Goal: Task Accomplishment & Management: Manage account settings

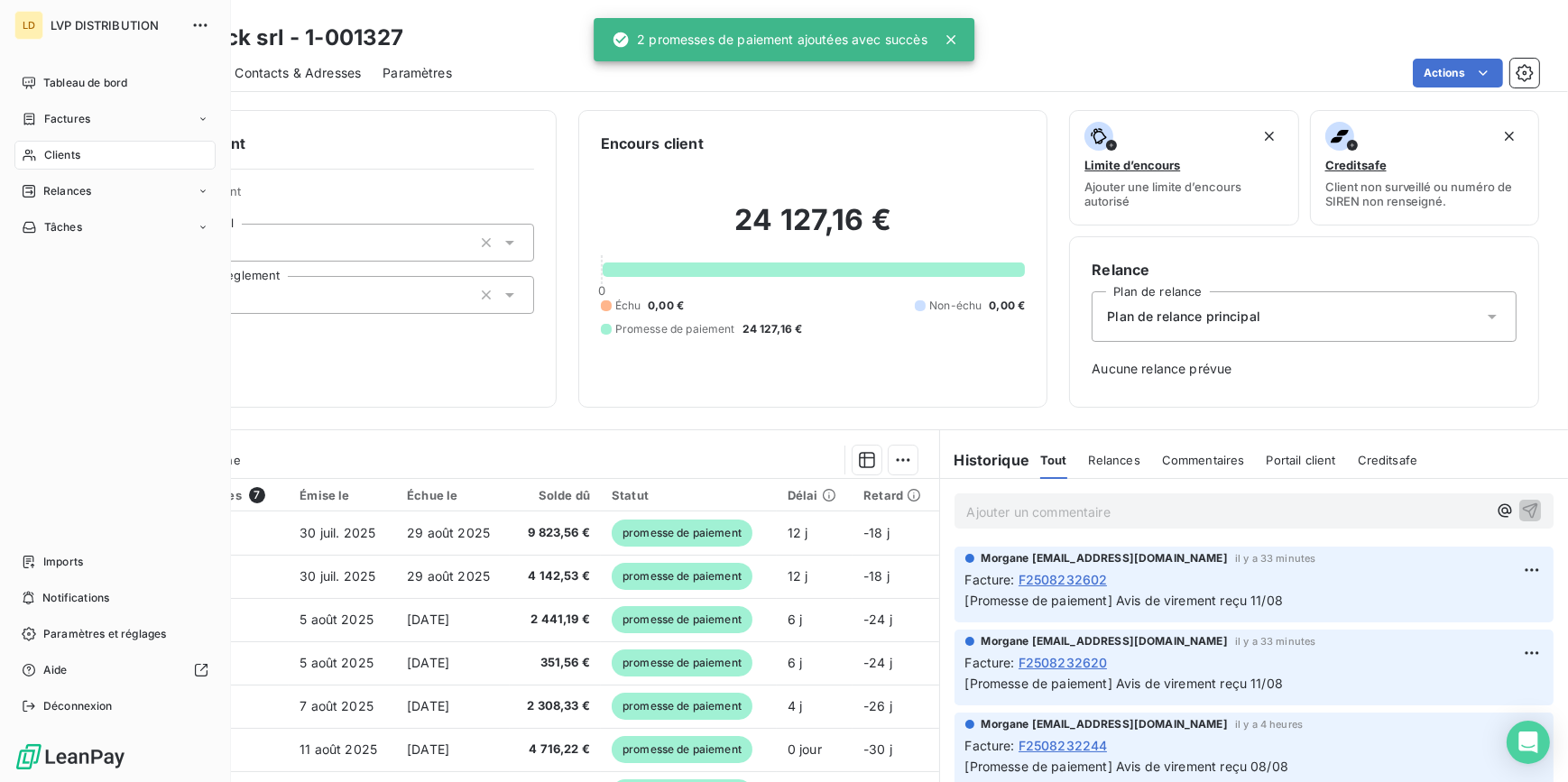
scroll to position [98, 0]
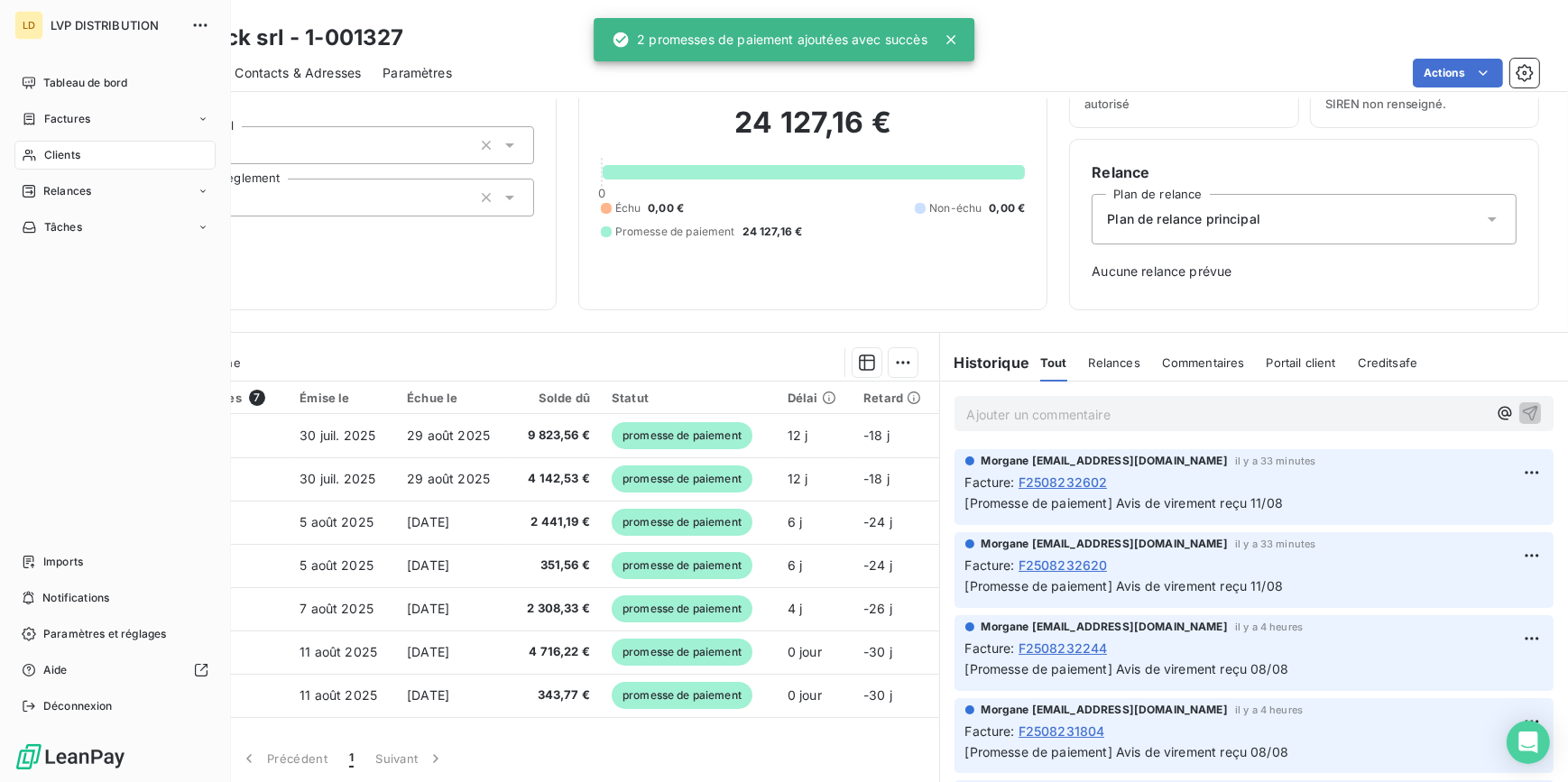
click at [26, 139] on nav "Tableau de bord Factures Clients Relances Tâches" at bounding box center [115, 155] width 201 height 173
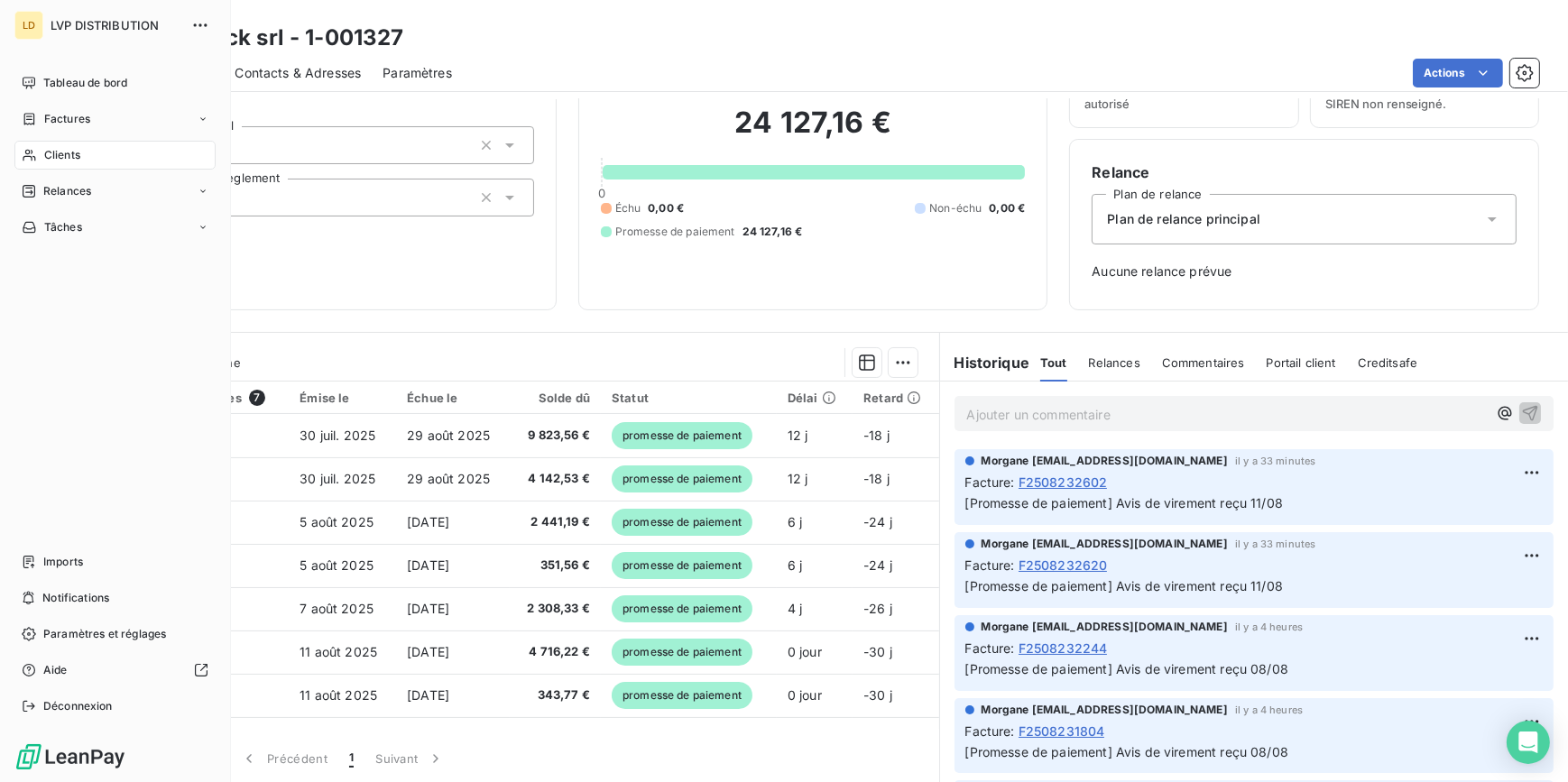
click at [80, 158] on span "Clients" at bounding box center [62, 155] width 36 height 17
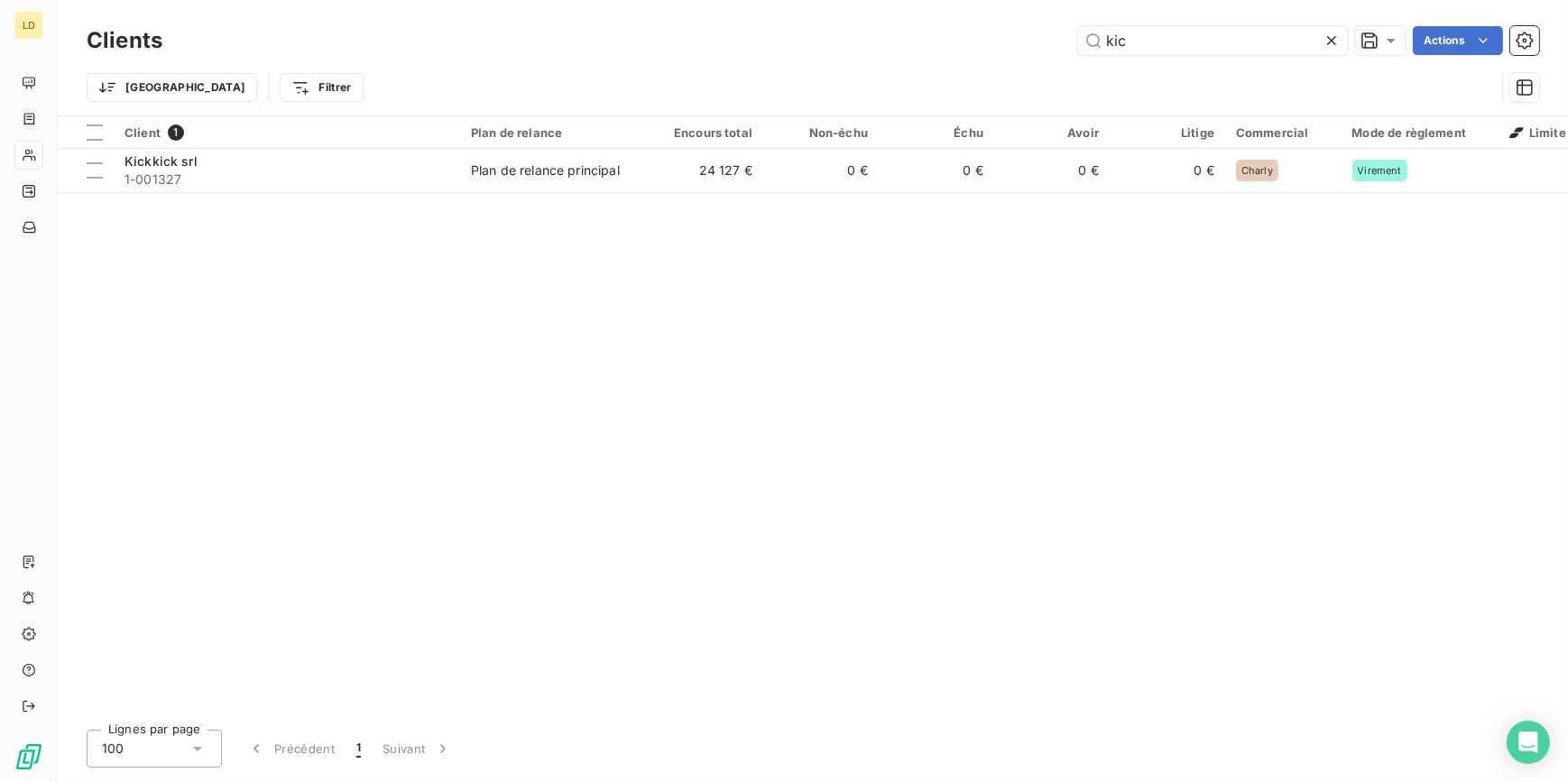
drag, startPoint x: 1140, startPoint y: 26, endPoint x: 1046, endPoint y: 36, distance: 94.5
click at [1046, 36] on div "Clients kic Actions" at bounding box center [813, 40] width 1452 height 38
drag, startPoint x: 1155, startPoint y: 47, endPoint x: 974, endPoint y: 15, distance: 183.8
click at [921, 28] on div "kic Actions" at bounding box center [861, 40] width 1355 height 29
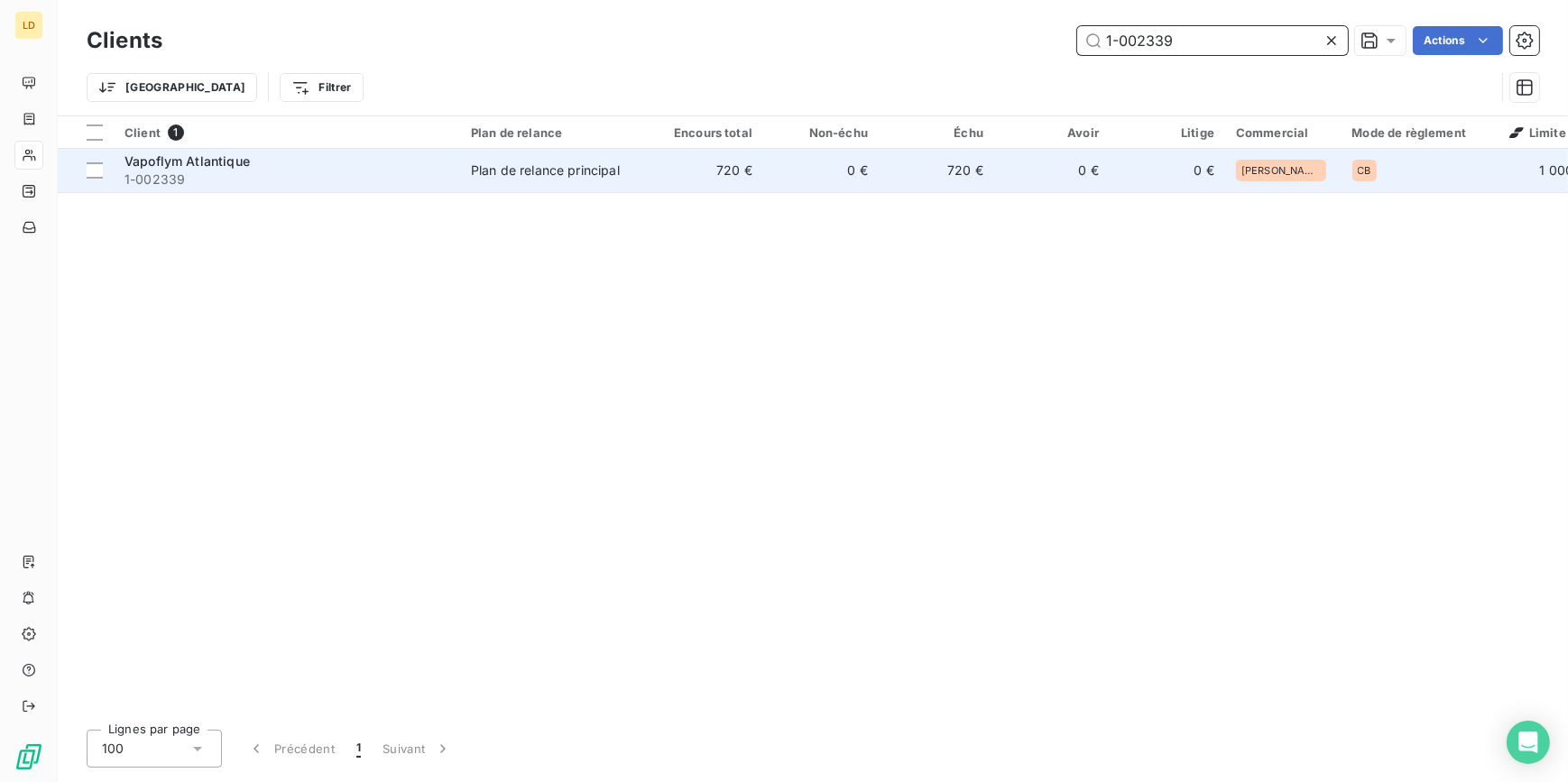
type input "1-002339"
click at [363, 172] on span "1-002339" at bounding box center [287, 180] width 325 height 18
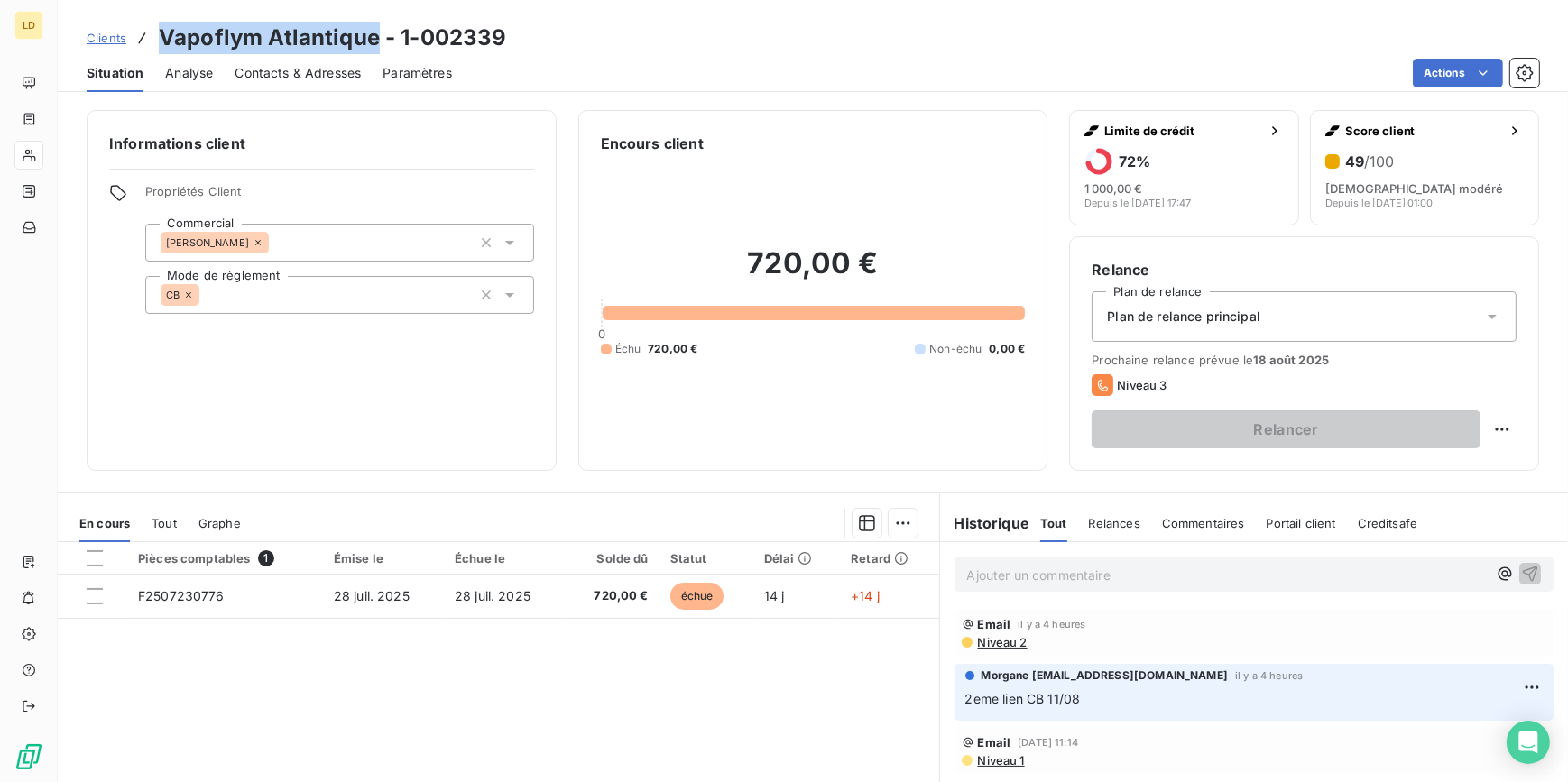
drag, startPoint x: 377, startPoint y: 38, endPoint x: 160, endPoint y: 43, distance: 217.1
click at [160, 43] on h3 "Vapoflym Atlantique - 1-002339" at bounding box center [332, 37] width 348 height 32
copy h3 "Vapoflym Atlantique"
click at [285, 75] on span "Contacts & Adresses" at bounding box center [297, 73] width 126 height 18
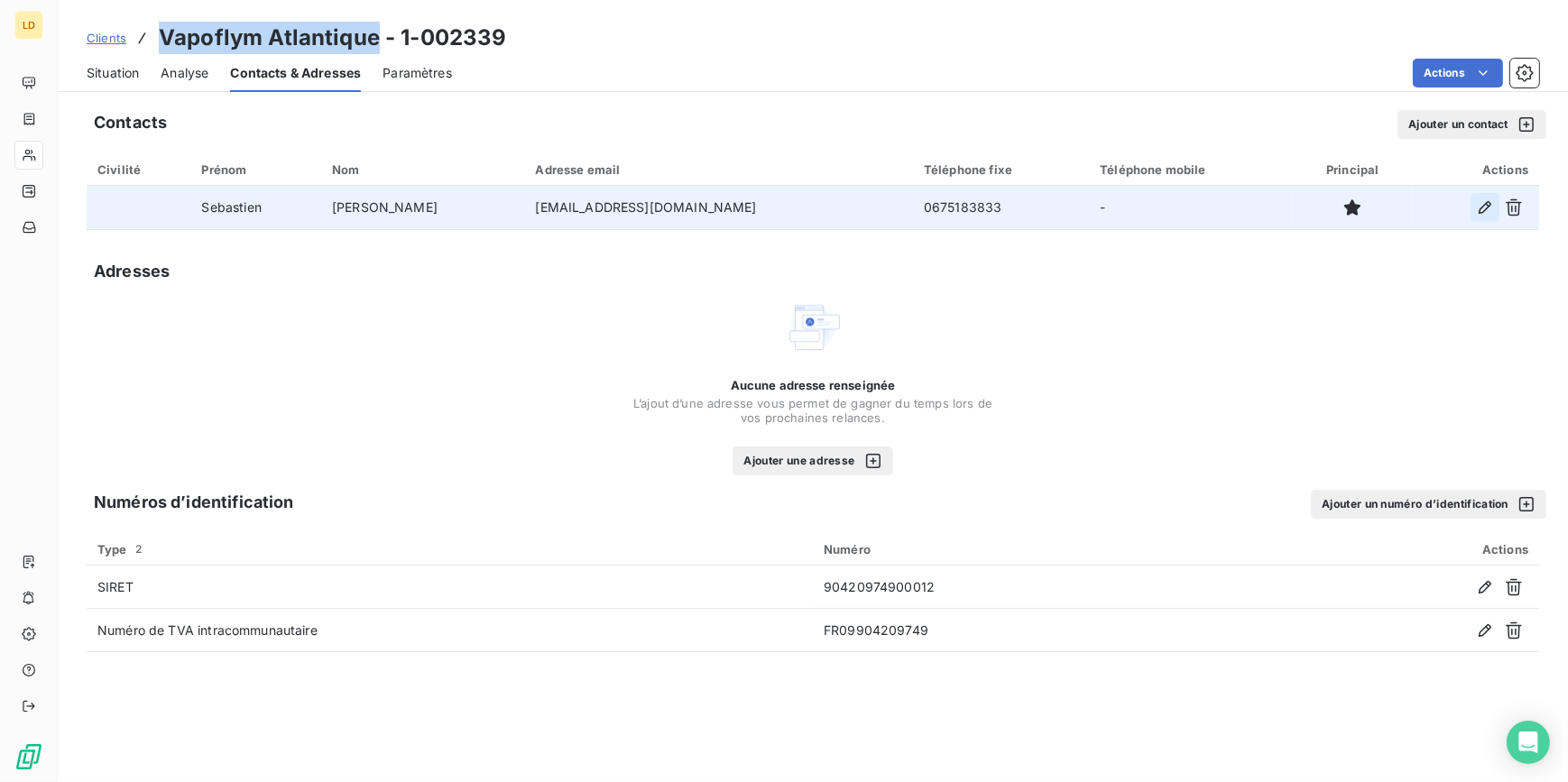
click at [1483, 208] on icon "button" at bounding box center [1485, 207] width 18 height 18
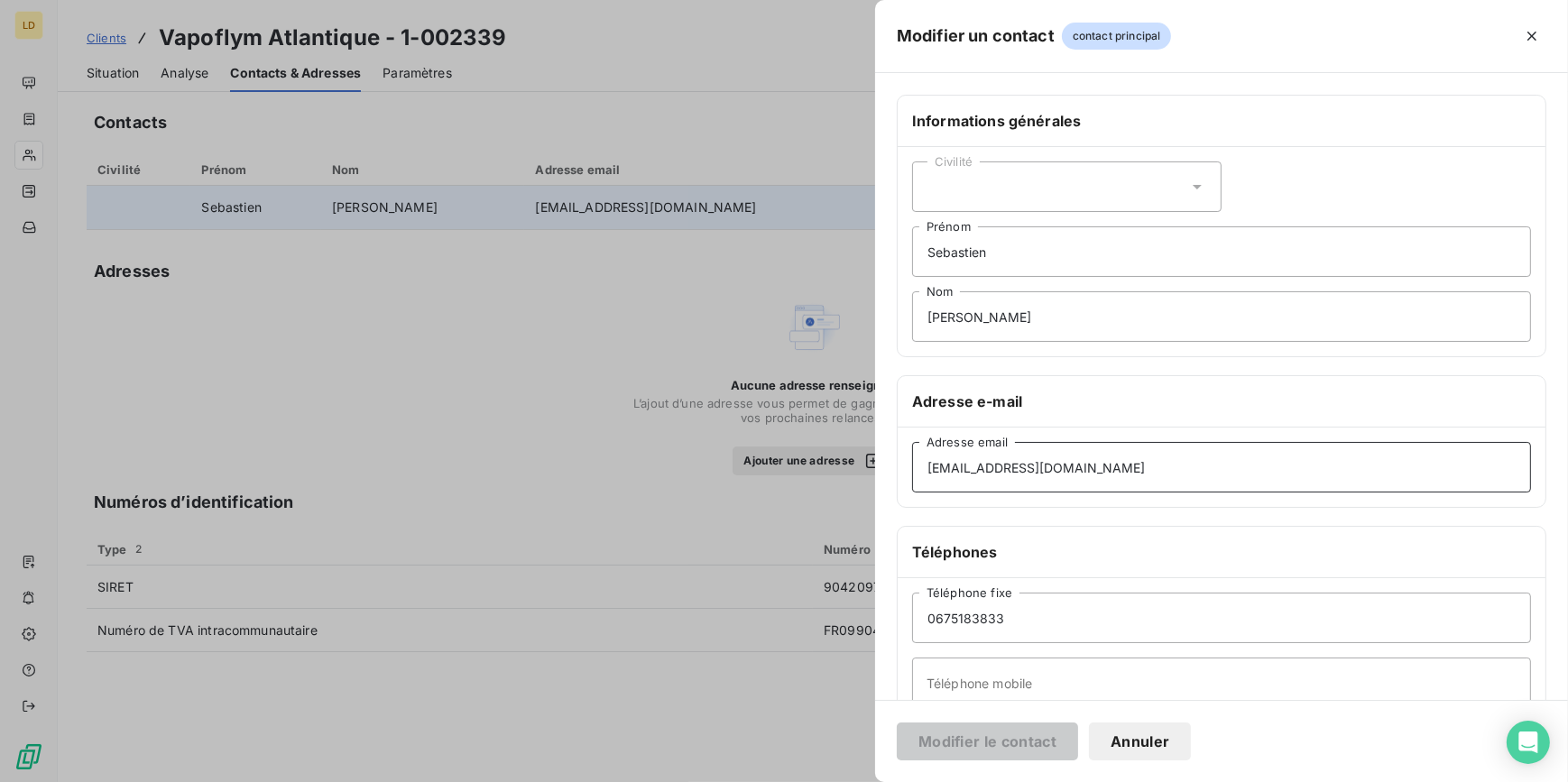
drag, startPoint x: 1146, startPoint y: 471, endPoint x: 757, endPoint y: 444, distance: 389.9
click at [763, 781] on div "Modifier un contact contact principal Informations générales Civilité [PERSON_N…" at bounding box center [784, 782] width 1568 height 0
type input "[EMAIL_ADDRESS][DOMAIN_NAME]"
drag, startPoint x: 1023, startPoint y: 260, endPoint x: 707, endPoint y: 225, distance: 317.9
click at [707, 781] on div "Modifier un contact contact principal Informations générales Civilité [PERSON_N…" at bounding box center [784, 782] width 1568 height 0
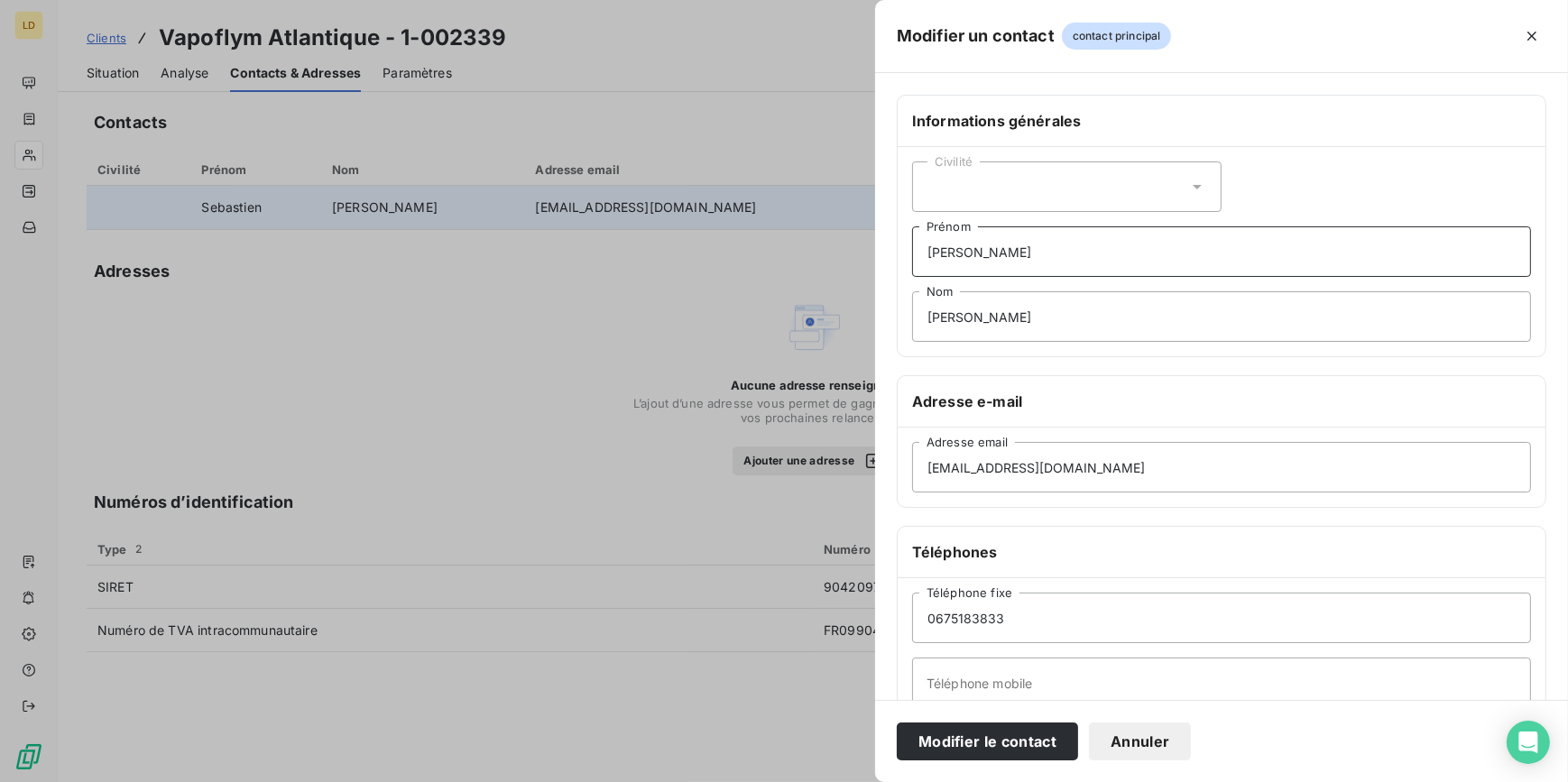
type input "[PERSON_NAME]"
click at [983, 747] on button "Modifier le contact" at bounding box center [987, 741] width 182 height 38
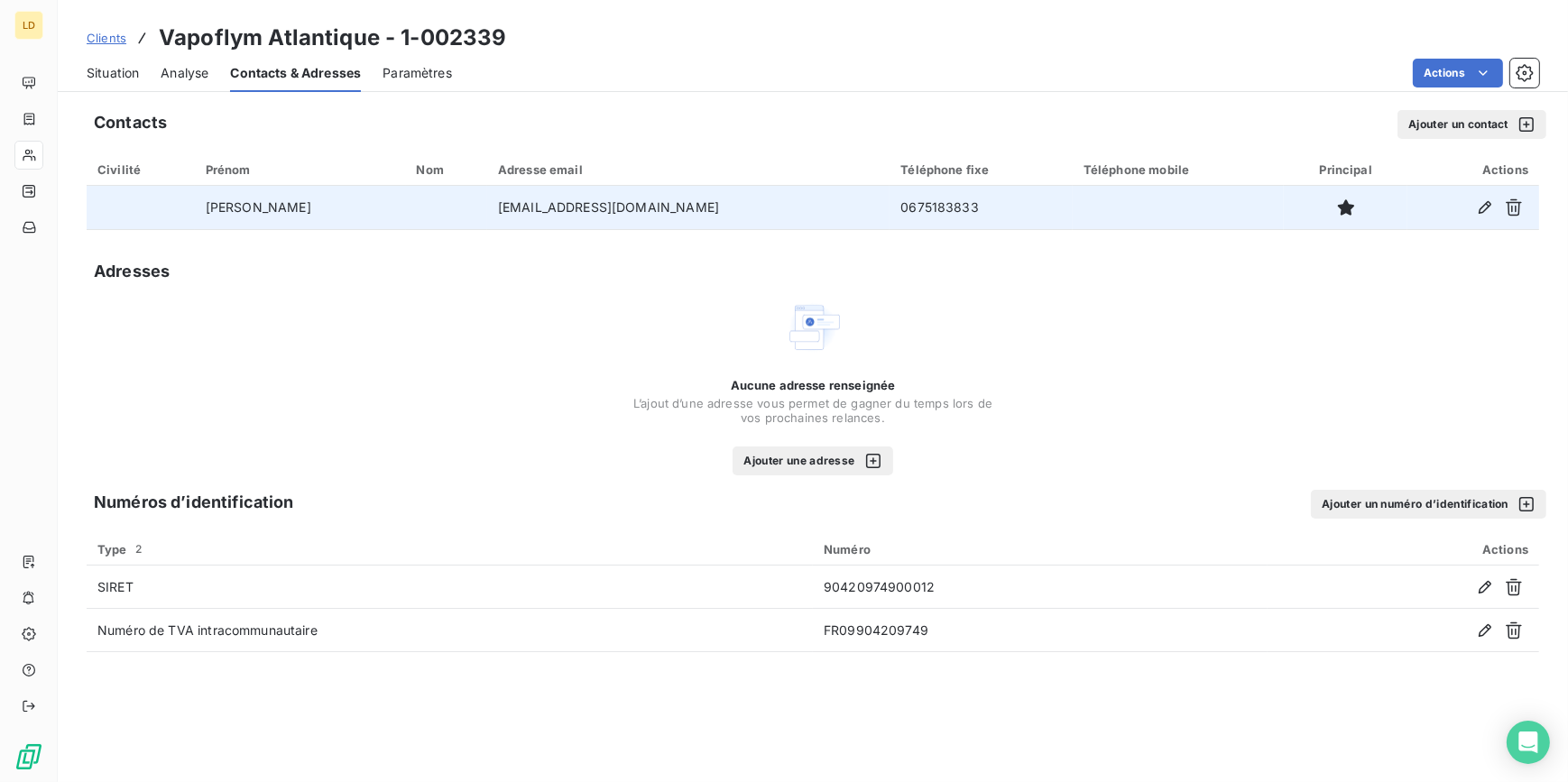
click at [140, 50] on div "Clients Vapoflym Atlantique - 1-002339" at bounding box center [297, 37] width 421 height 32
click at [140, 54] on div "Situation Analyse Contacts & Adresses Paramètres Actions" at bounding box center [813, 73] width 1510 height 38
click at [119, 85] on div "Situation" at bounding box center [113, 73] width 53 height 38
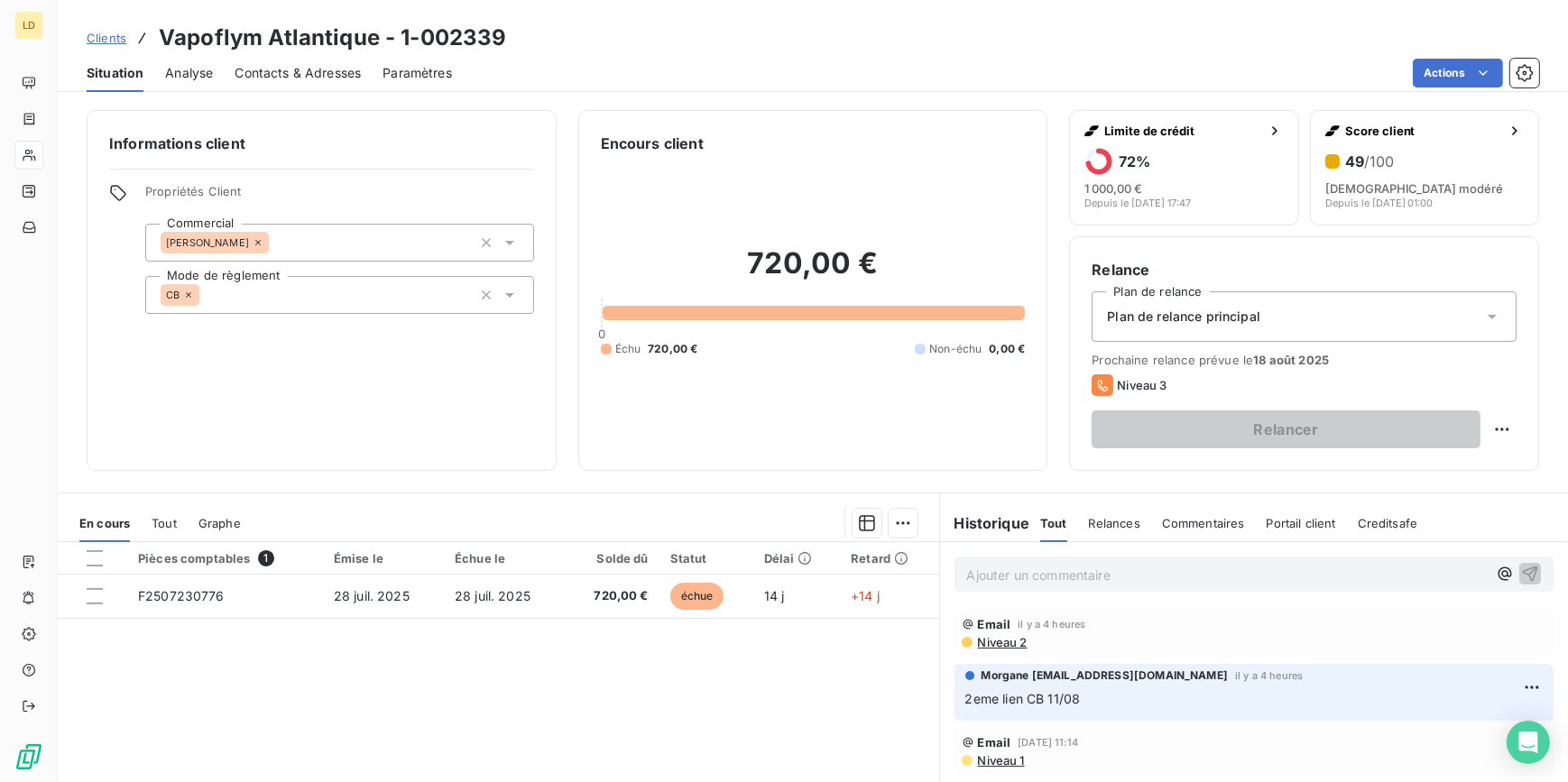
click at [301, 75] on span "Contacts & Adresses" at bounding box center [297, 73] width 126 height 18
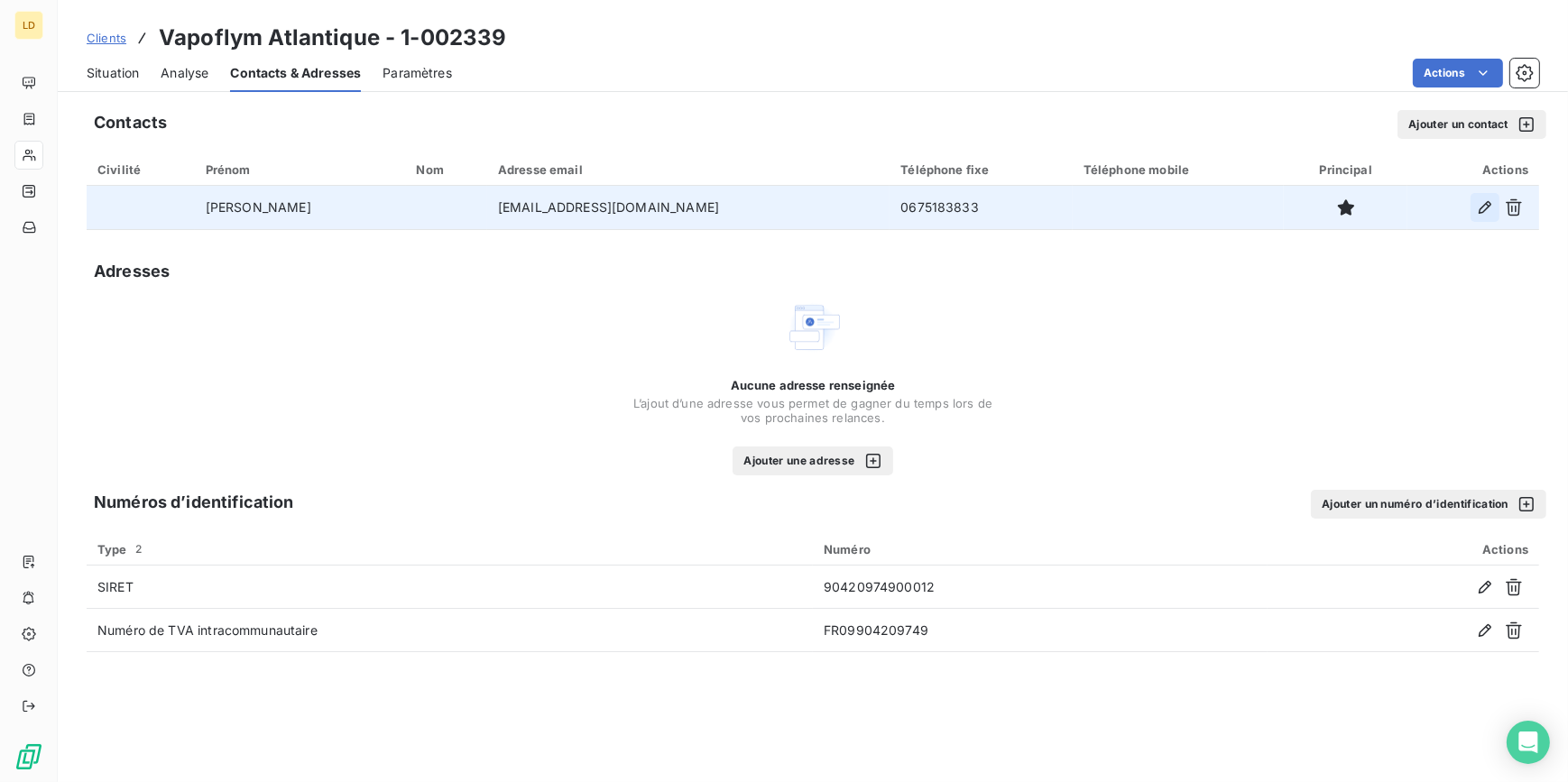
click at [1478, 207] on icon "button" at bounding box center [1485, 207] width 18 height 18
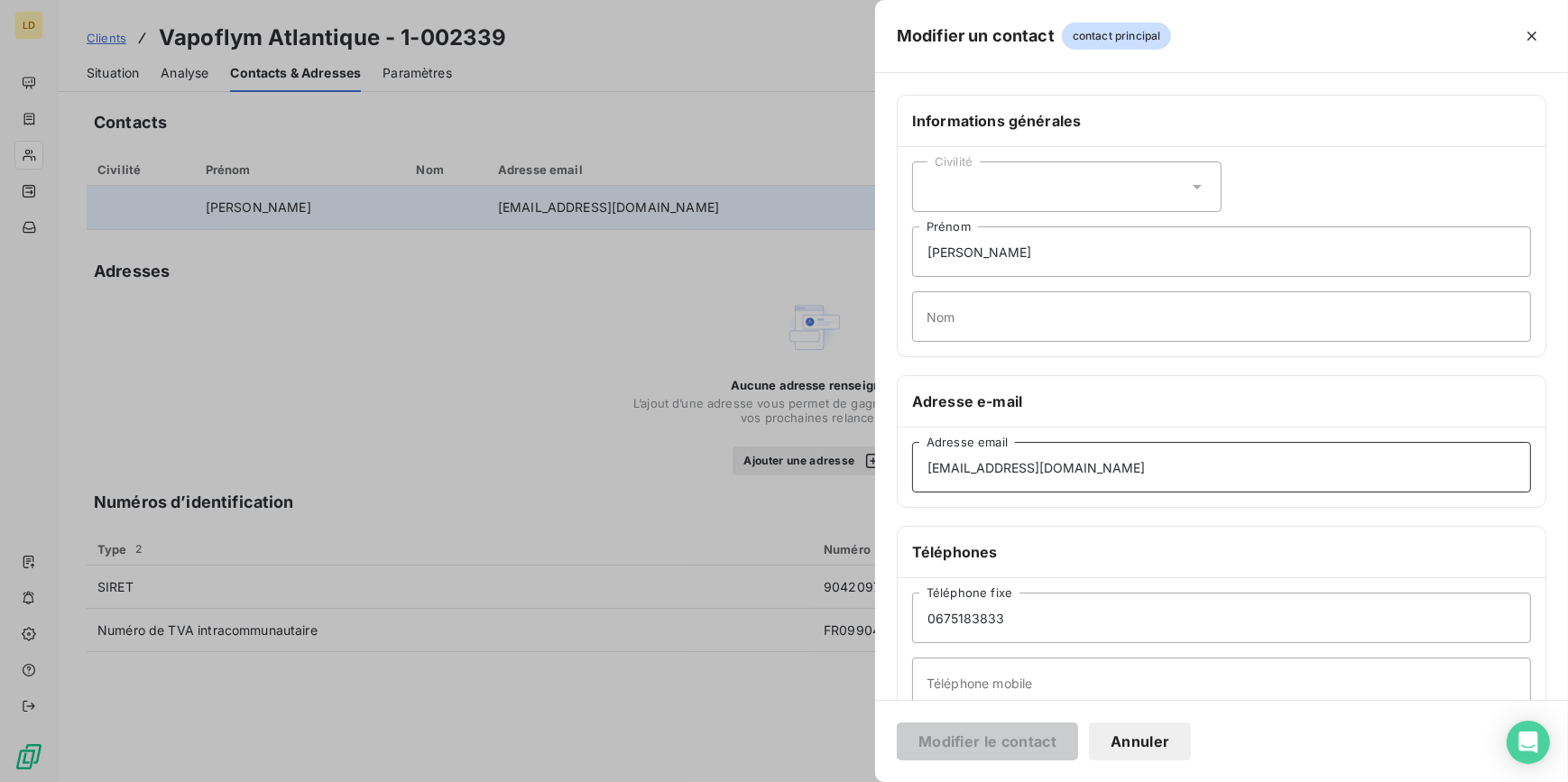
drag, startPoint x: 1173, startPoint y: 463, endPoint x: 654, endPoint y: 477, distance: 519.2
click at [654, 781] on div "Modifier un contact contact principal Informations générales Civilité [PERSON_N…" at bounding box center [784, 782] width 1568 height 0
drag, startPoint x: 588, startPoint y: 301, endPoint x: 557, endPoint y: 277, distance: 39.2
click at [586, 300] on div at bounding box center [784, 391] width 1568 height 782
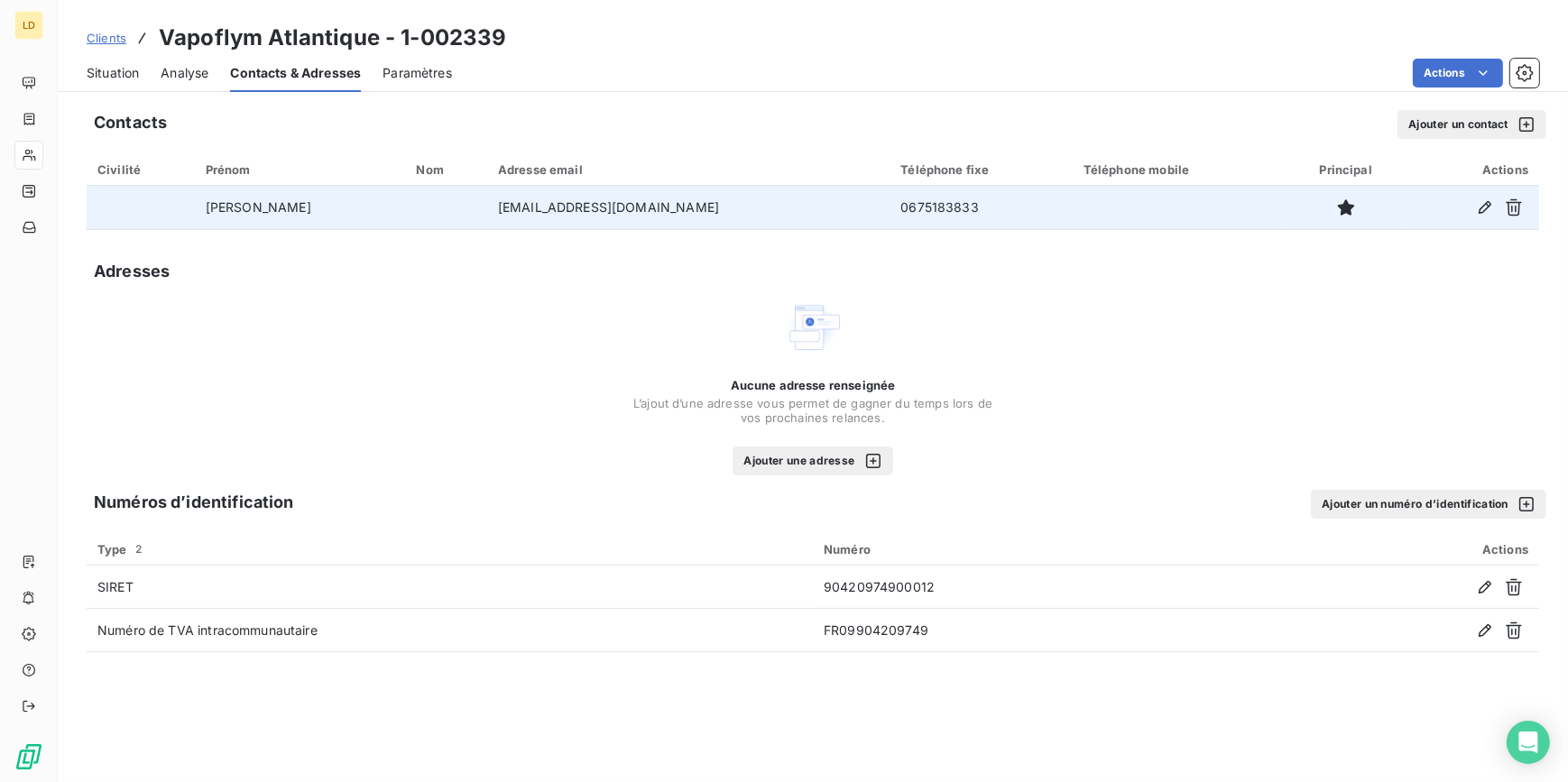
click at [98, 83] on div "Situation" at bounding box center [113, 73] width 53 height 38
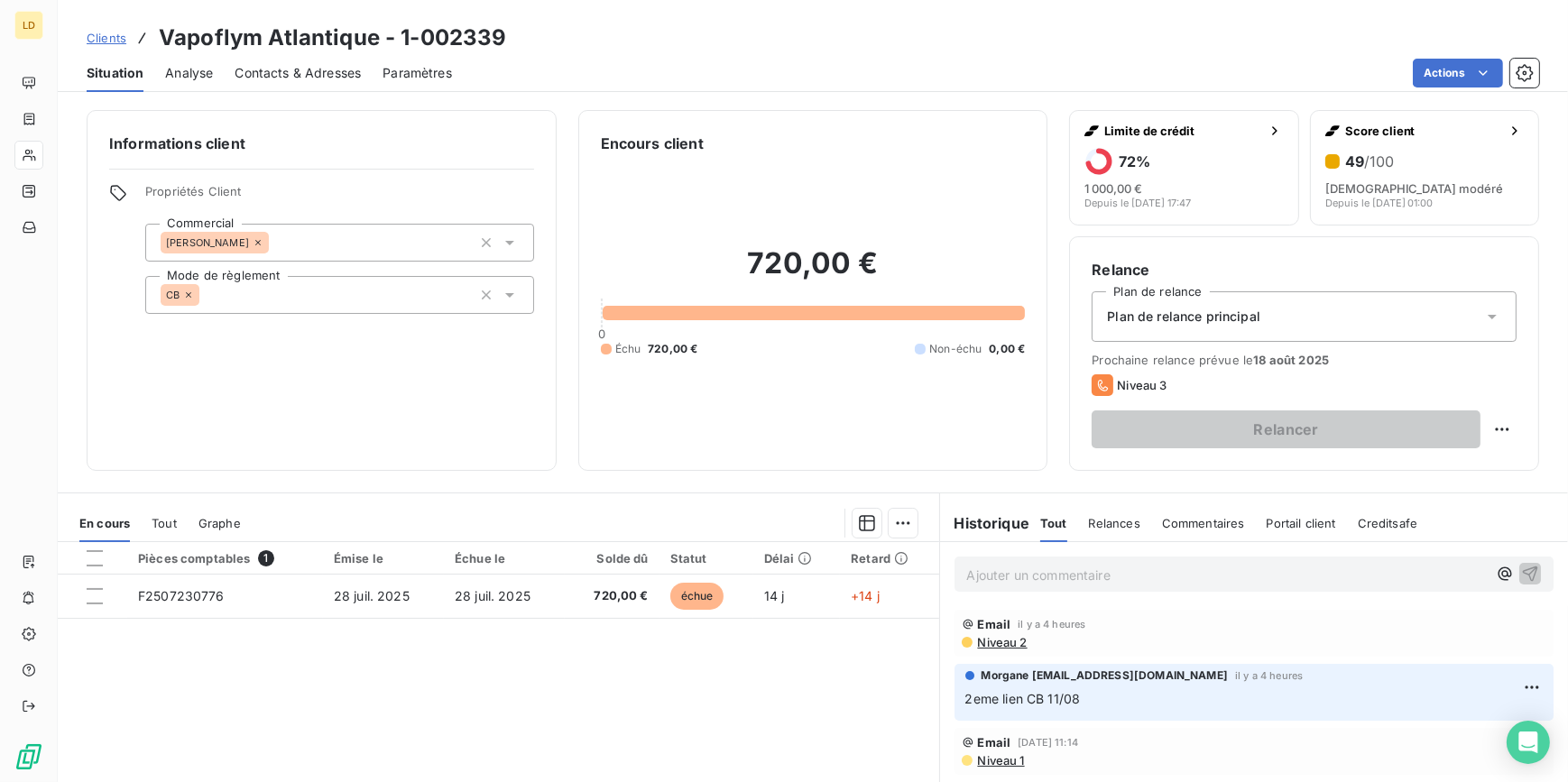
click at [1123, 585] on p "Ajouter un commentaire ﻿" at bounding box center [1227, 575] width 520 height 22
